Goal: Task Accomplishment & Management: Complete application form

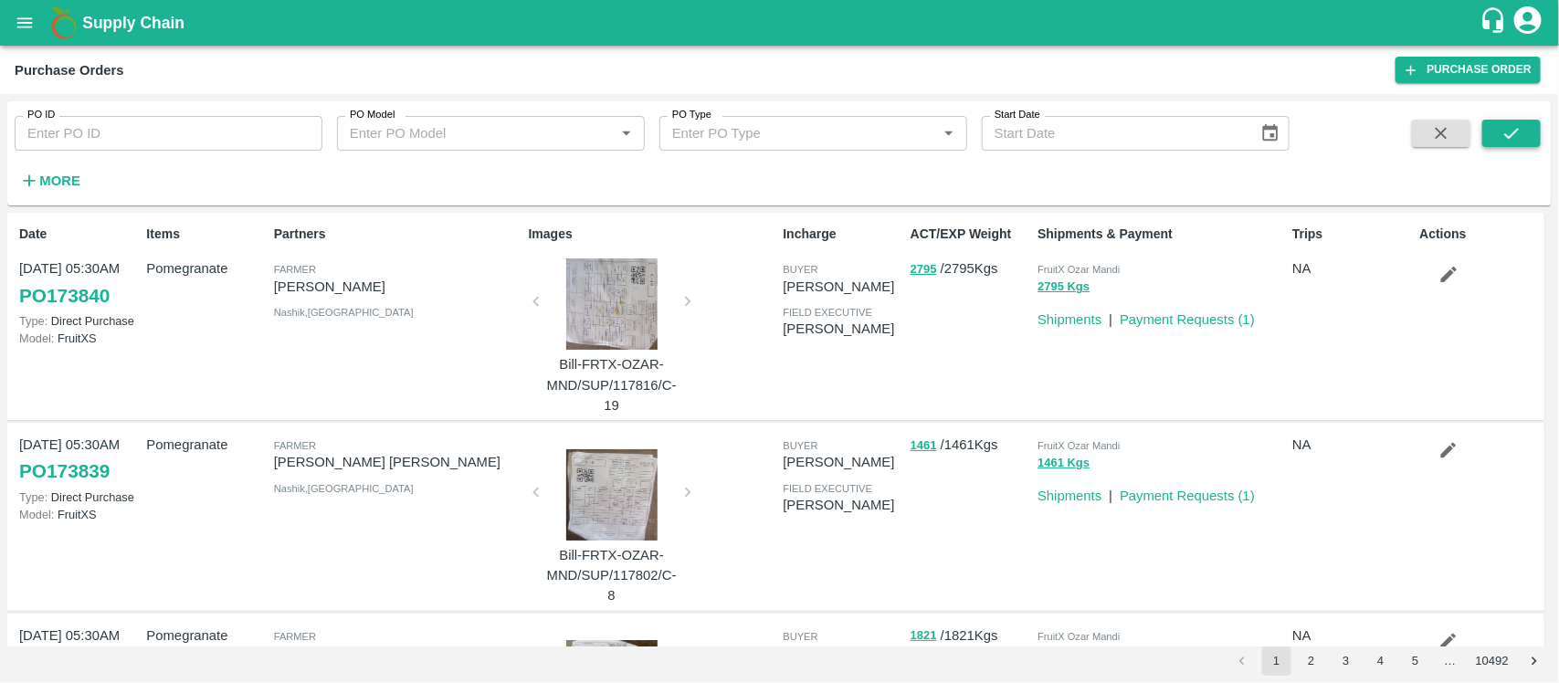
click at [1505, 142] on icon "submit" at bounding box center [1511, 133] width 20 height 20
click at [46, 176] on strong "More" at bounding box center [59, 180] width 41 height 15
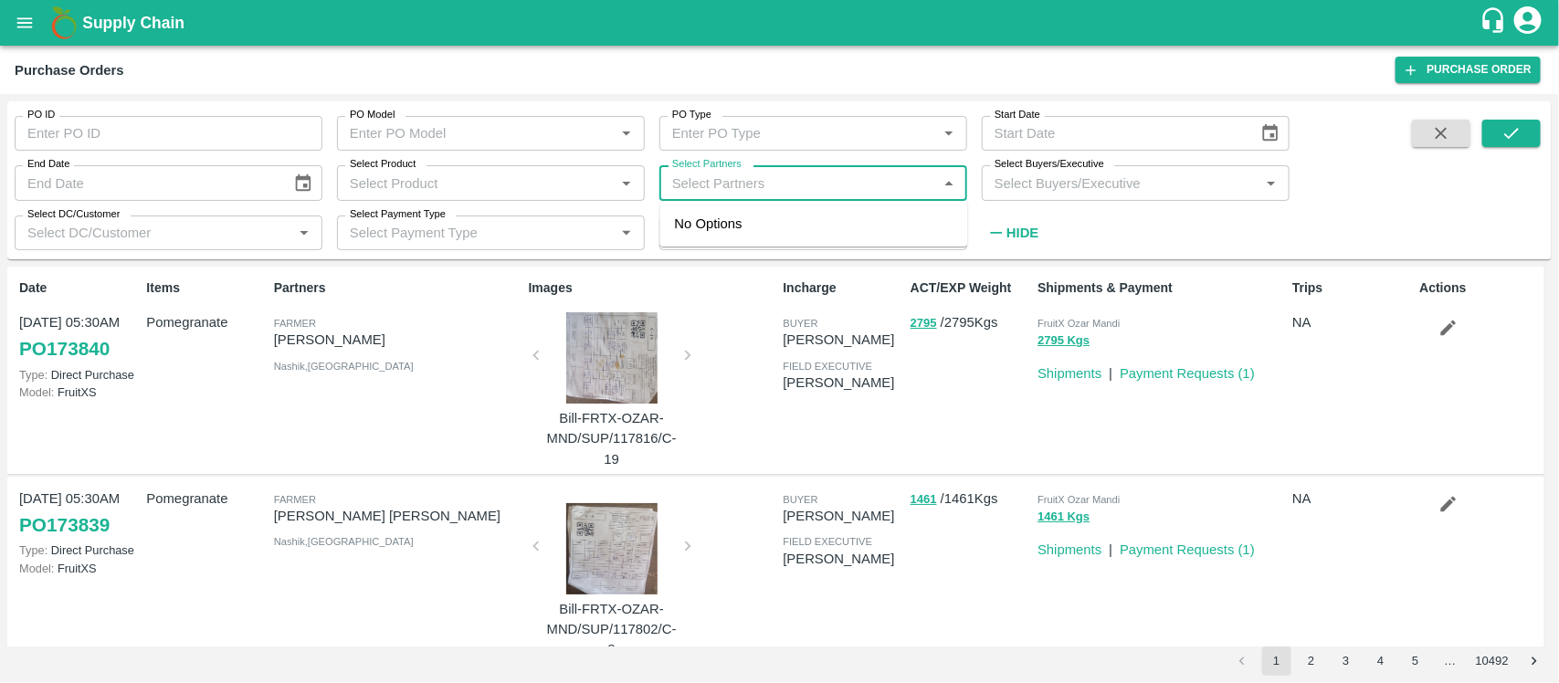
click at [714, 173] on input "Select Partners" at bounding box center [798, 183] width 267 height 24
paste input "9921198233"
type input "9921198233"
click at [705, 228] on input "checkbox" at bounding box center [700, 233] width 37 height 37
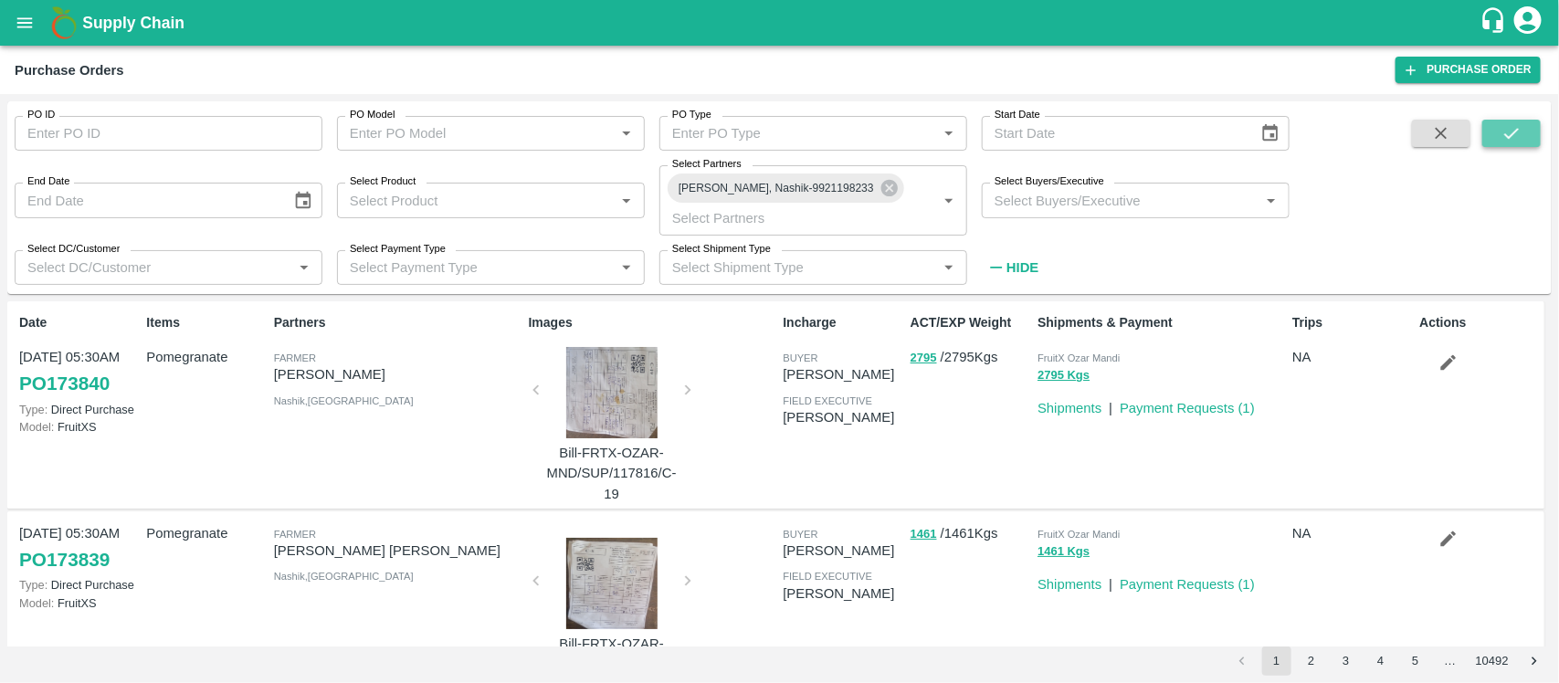
click at [1497, 129] on button "submit" at bounding box center [1511, 133] width 58 height 27
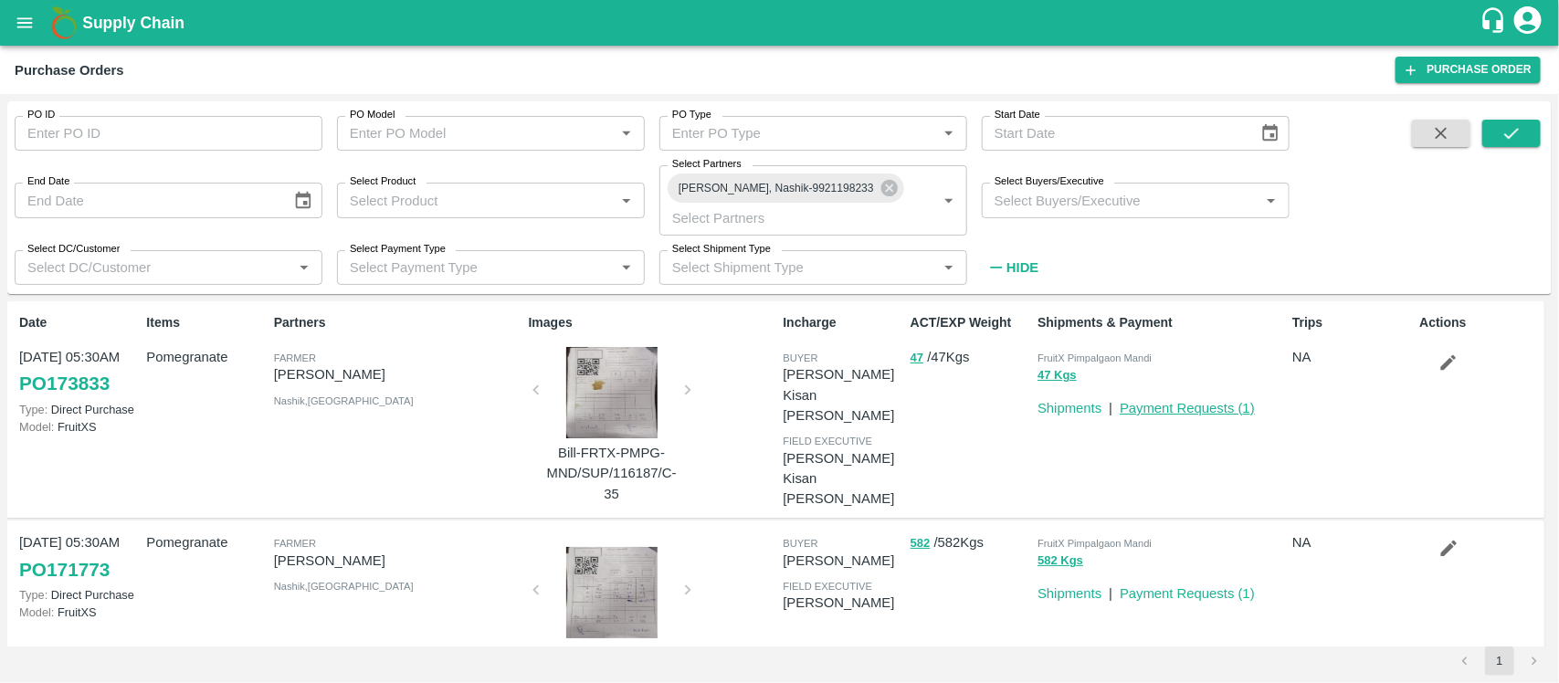
click at [1217, 402] on link "Payment Requests ( 1 )" at bounding box center [1186, 408] width 135 height 15
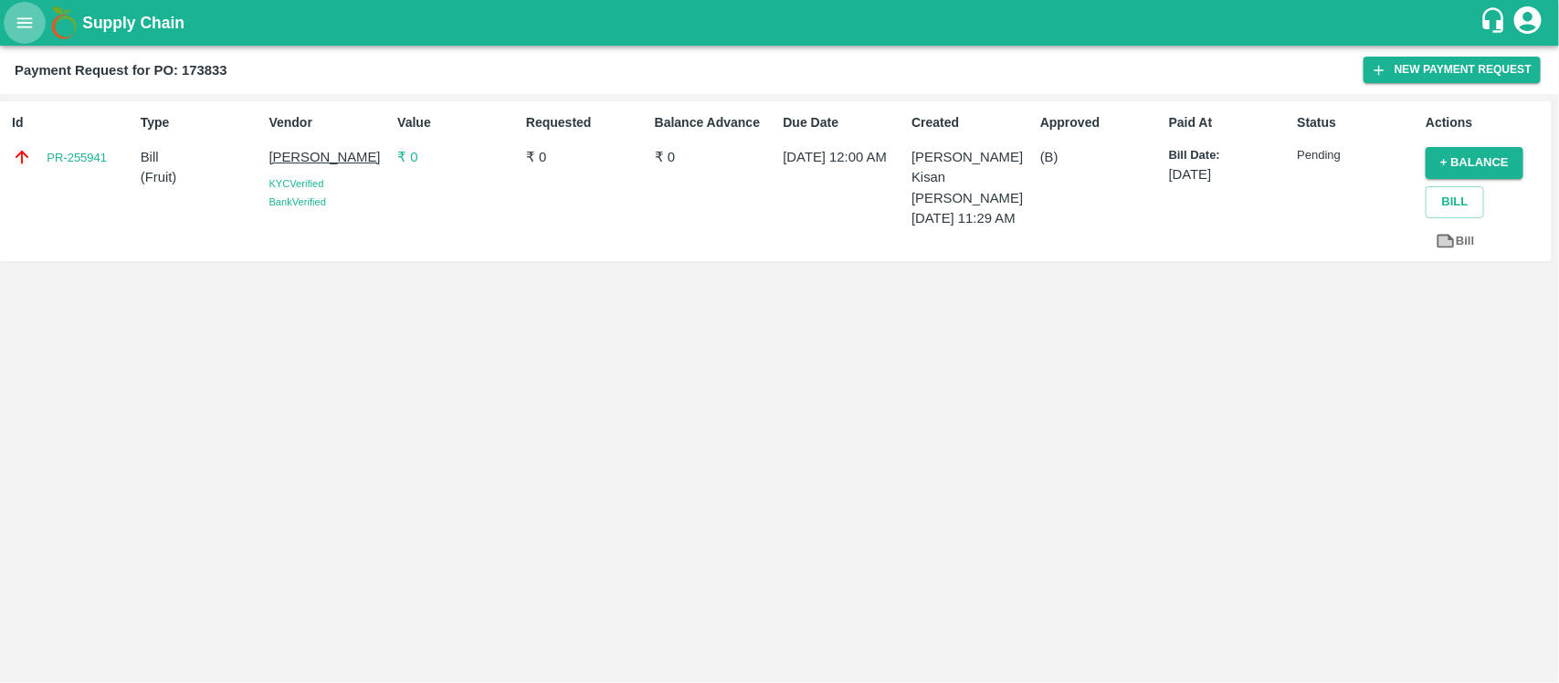
click at [34, 25] on icon "open drawer" at bounding box center [25, 23] width 20 height 20
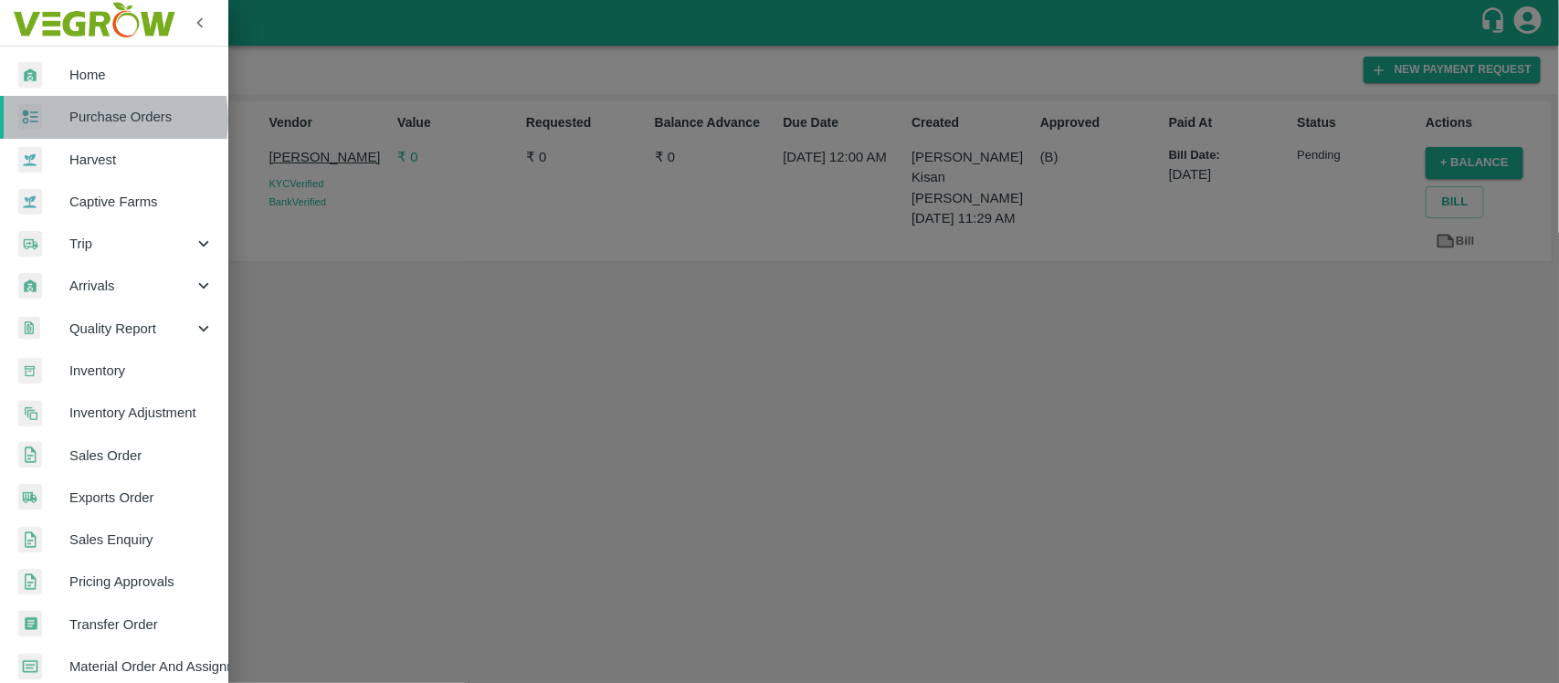
click at [102, 119] on span "Purchase Orders" at bounding box center [141, 117] width 144 height 20
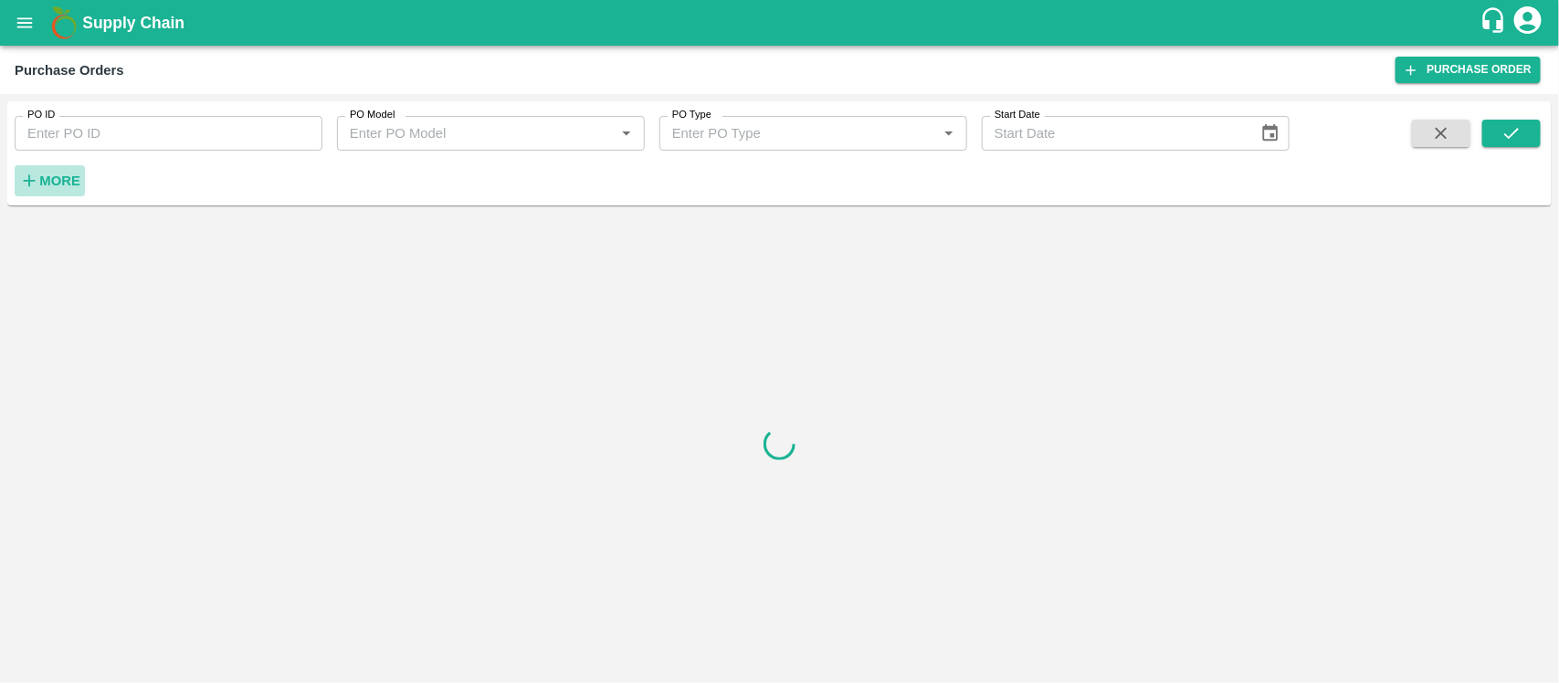
click at [67, 184] on strong "More" at bounding box center [59, 180] width 41 height 15
